Goal: Information Seeking & Learning: Learn about a topic

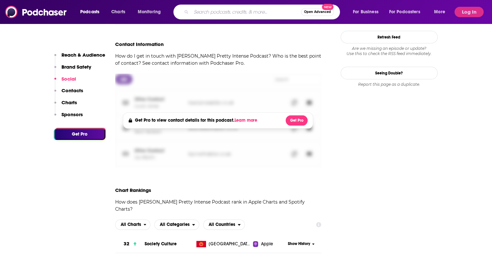
click at [212, 9] on input "Search podcasts, credits, & more..." at bounding box center [246, 12] width 110 height 10
type input "these are the days"
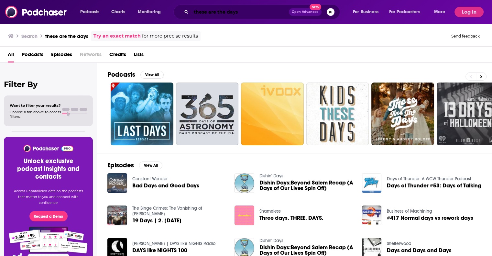
click at [257, 9] on input "these are the days" at bounding box center [240, 12] width 98 height 10
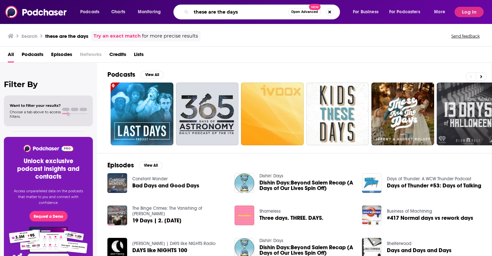
click at [257, 9] on input "these are the days" at bounding box center [239, 12] width 97 height 10
type input "[PERSON_NAME]"
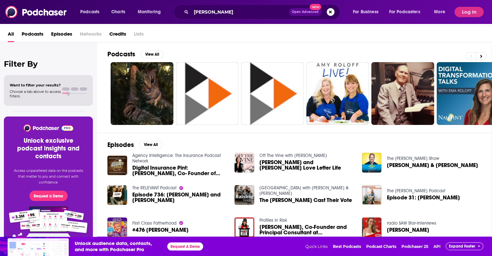
scroll to position [109, 0]
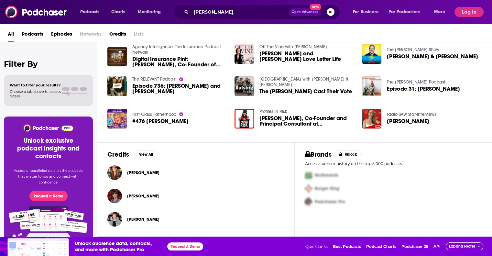
click at [137, 220] on span "[PERSON_NAME]" at bounding box center [143, 219] width 32 height 5
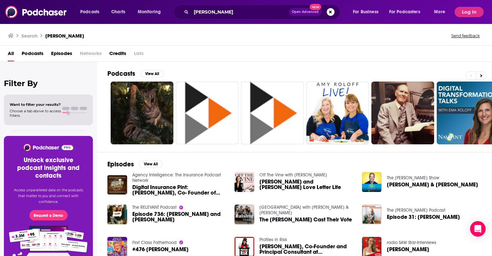
scroll to position [109, 0]
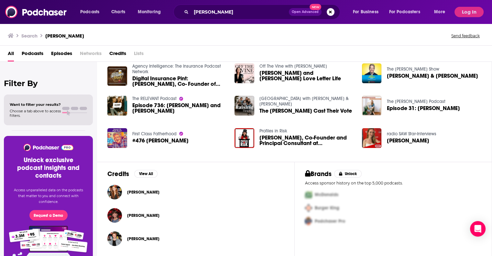
click at [144, 191] on span "[PERSON_NAME]" at bounding box center [143, 192] width 32 height 5
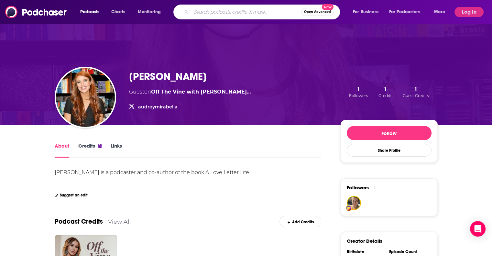
click at [242, 15] on input "Search podcasts, credits, & more..." at bounding box center [246, 12] width 110 height 10
type input ""these are the days'"
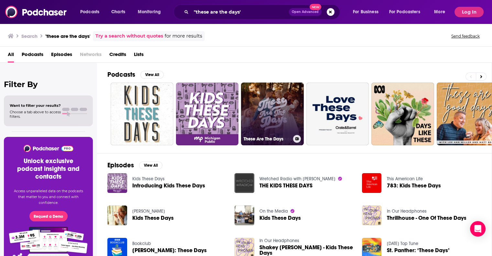
click at [276, 106] on link "These Are The Days" at bounding box center [272, 114] width 63 height 63
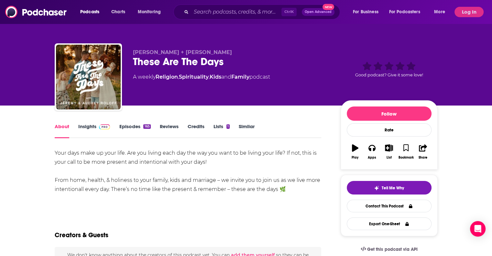
click at [104, 127] on img at bounding box center [104, 126] width 11 height 5
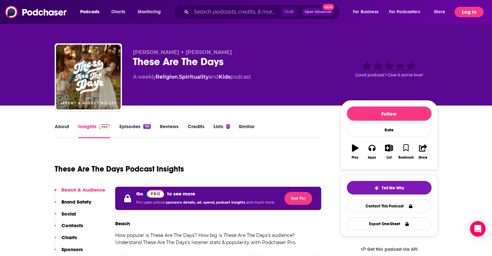
click at [465, 14] on button "Log In" at bounding box center [469, 12] width 29 height 10
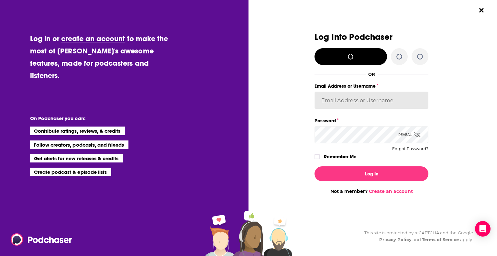
type input "agoldsmithwissman"
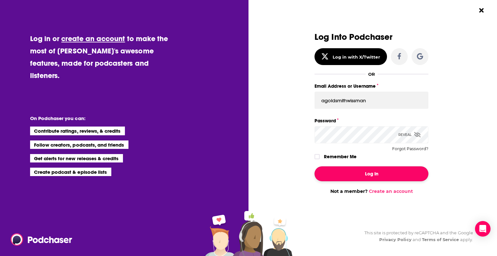
click at [361, 174] on button "Log In" at bounding box center [372, 173] width 114 height 15
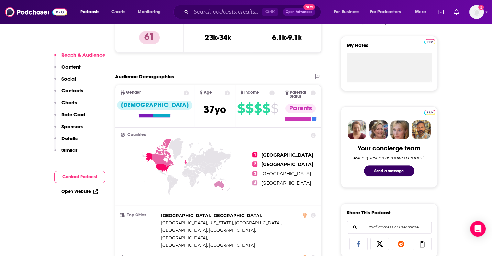
scroll to position [291, 0]
